Goal: Task Accomplishment & Management: Manage account settings

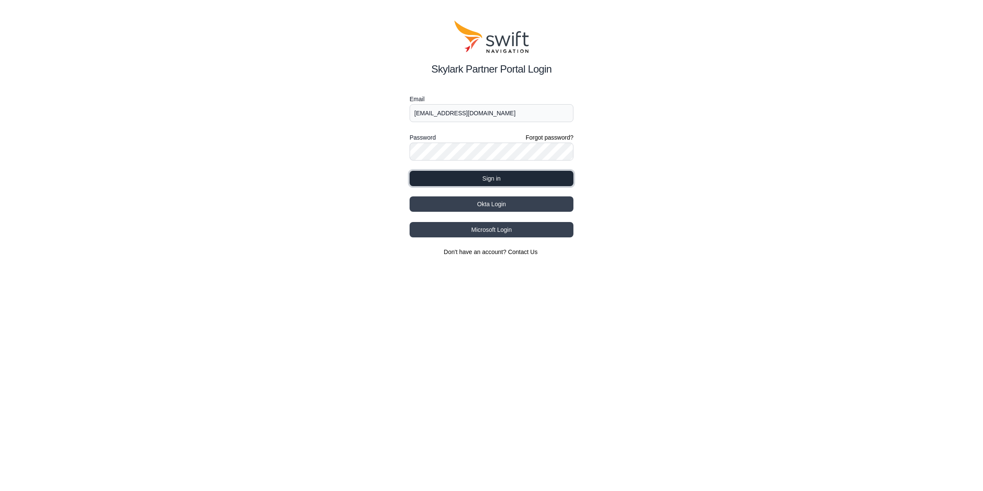
click at [507, 179] on button "Sign in" at bounding box center [492, 178] width 164 height 15
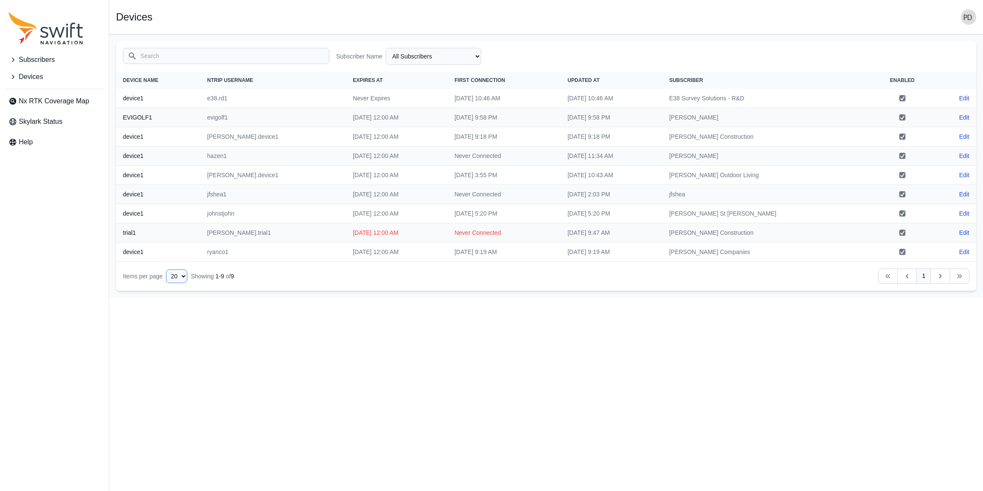
click at [178, 275] on select "10 15 20 25 50" at bounding box center [176, 276] width 21 height 14
click at [960, 193] on link "Edit" at bounding box center [965, 194] width 10 height 9
select select "720ce3b4-fe15-4b9f-9d7d-ef8bfb5592c0"
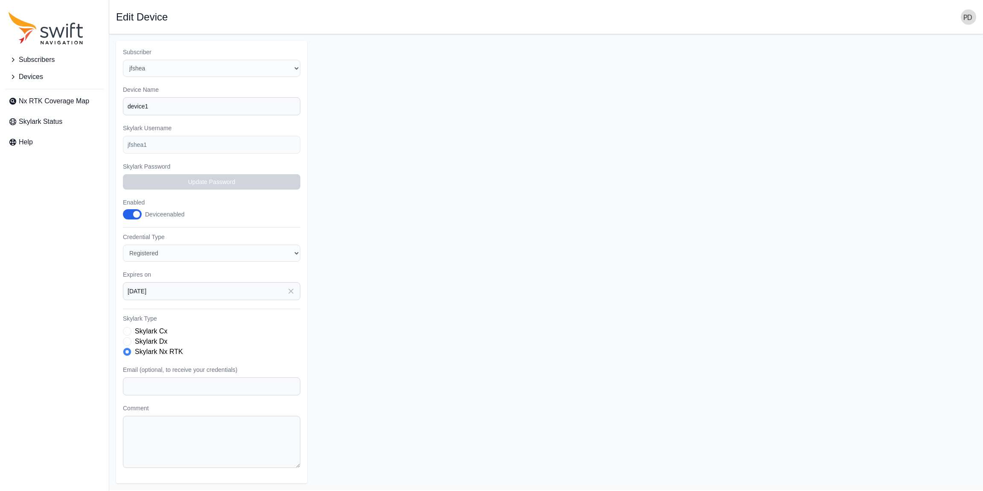
type input "[EMAIL_ADDRESS][DOMAIN_NAME]"
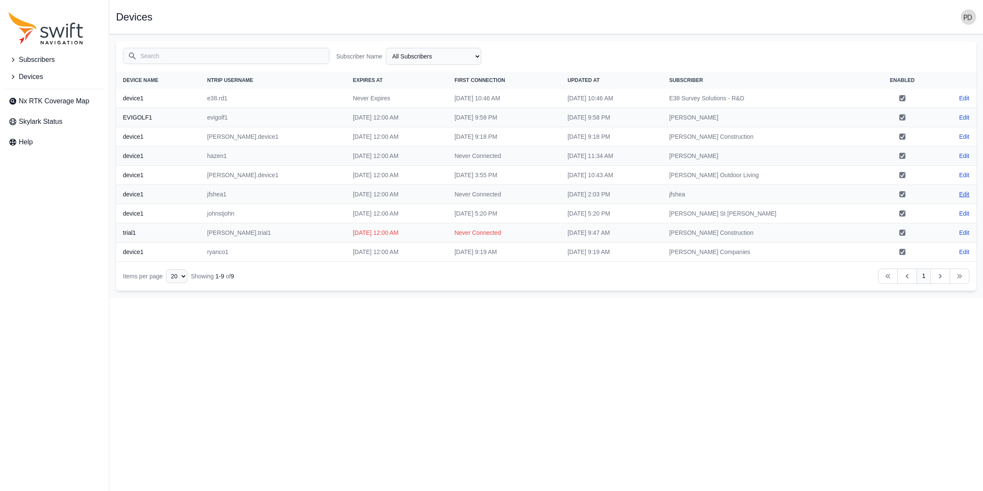
click at [963, 197] on link "Edit" at bounding box center [965, 194] width 10 height 9
select select "720ce3b4-fe15-4b9f-9d7d-ef8bfb5592c0"
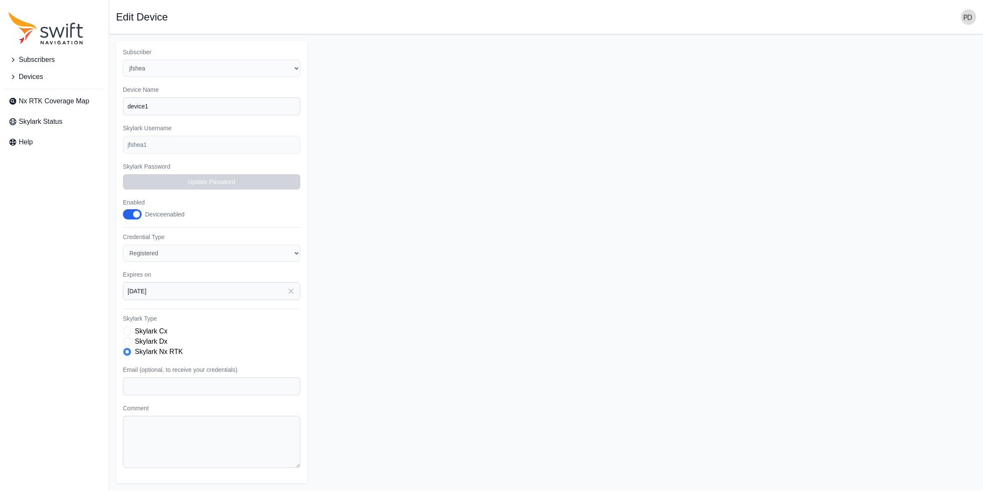
type input "[EMAIL_ADDRESS][DOMAIN_NAME]"
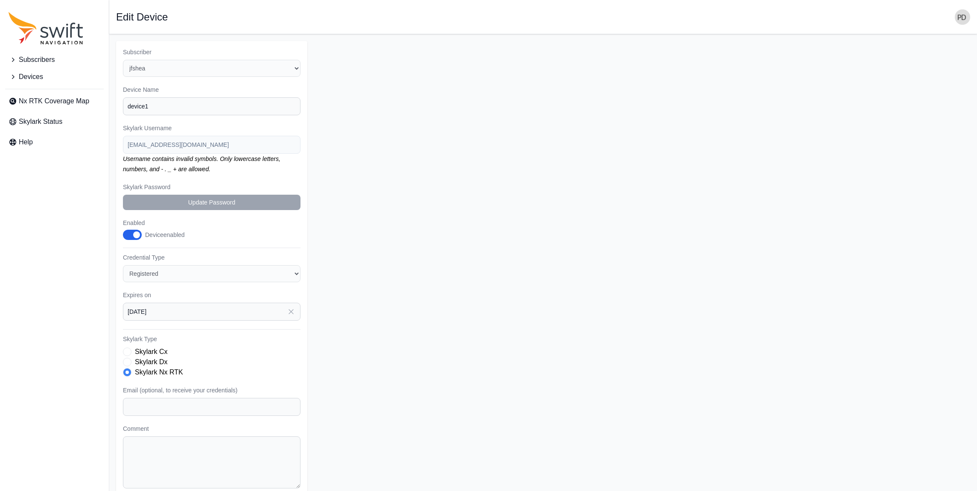
scroll to position [1, 0]
